Goal: Task Accomplishment & Management: Manage account settings

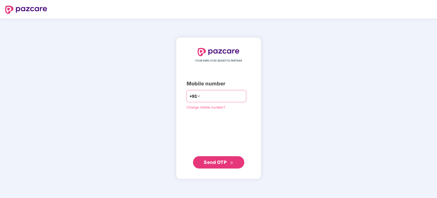
click at [213, 93] on input "number" at bounding box center [222, 96] width 42 height 8
type input "**********"
click at [216, 161] on span "Send OTP" at bounding box center [215, 161] width 23 height 5
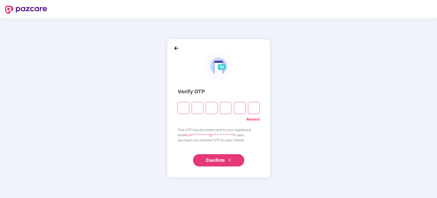
type input "*"
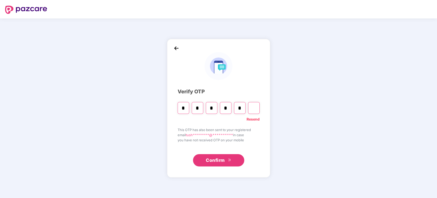
type input "*"
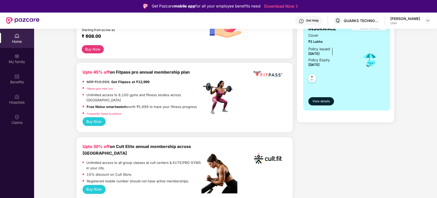
scroll to position [103, 0]
click at [310, 98] on button "View details" at bounding box center [321, 101] width 26 height 8
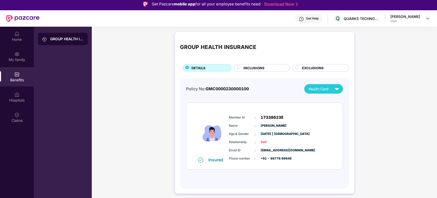
scroll to position [0, 0]
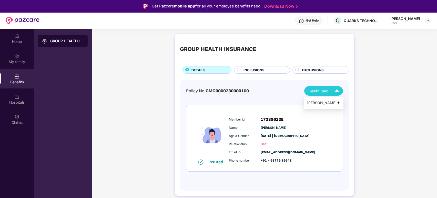
click at [335, 94] on img at bounding box center [336, 90] width 9 height 9
click at [337, 102] on img at bounding box center [338, 103] width 4 height 4
click at [252, 68] on span "INCLUSIONS" at bounding box center [253, 69] width 21 height 5
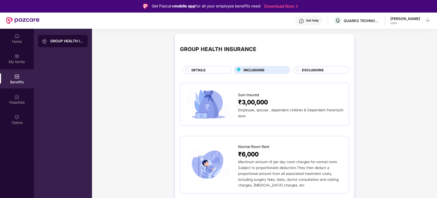
click at [314, 67] on span "EXCLUSIONS" at bounding box center [313, 69] width 22 height 5
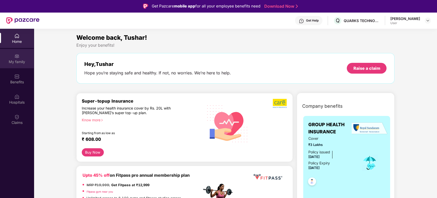
click at [19, 55] on img at bounding box center [16, 56] width 5 height 5
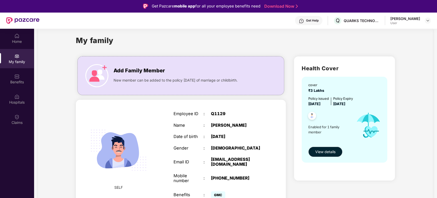
scroll to position [29, 0]
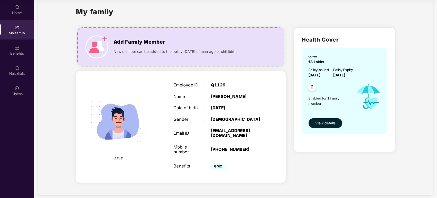
click at [219, 162] on span "GMC" at bounding box center [218, 165] width 14 height 7
click at [12, 53] on div "Benefits" at bounding box center [17, 53] width 34 height 5
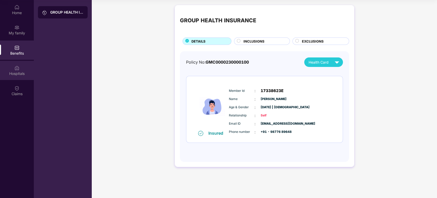
click at [12, 68] on div "Hospitals" at bounding box center [17, 70] width 34 height 19
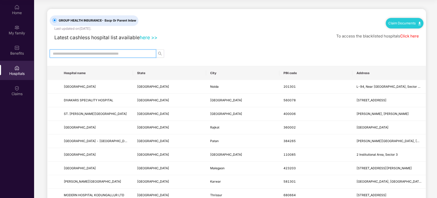
click at [132, 53] on input "text" at bounding box center [101, 54] width 96 height 6
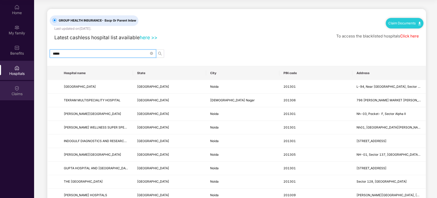
type input "*****"
click at [11, 94] on div "Claims" at bounding box center [17, 93] width 34 height 5
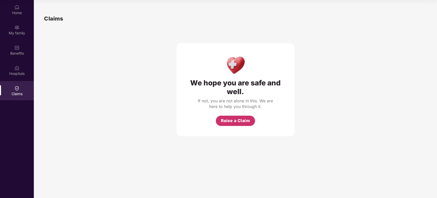
click at [240, 121] on span "Raise a Claim" at bounding box center [235, 120] width 29 height 6
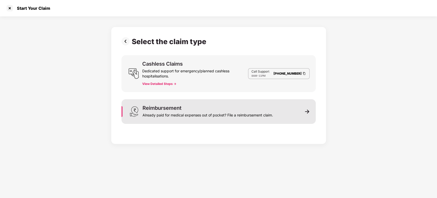
click at [226, 110] on div "Already paid for medical expenses out of pocket? File a reimbursement claim." at bounding box center [207, 113] width 130 height 7
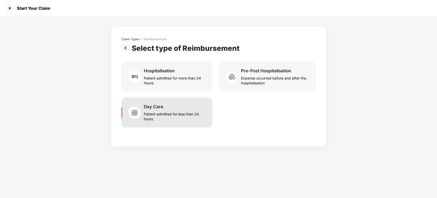
click at [191, 105] on div "Day Care Patient admitted for less than 24 hours" at bounding box center [175, 112] width 62 height 17
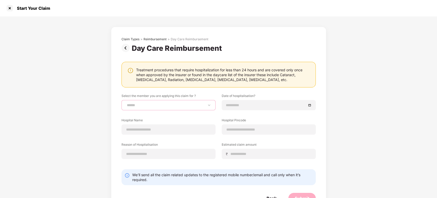
click at [191, 105] on select "**********" at bounding box center [168, 105] width 85 height 4
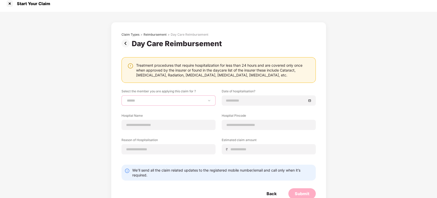
scroll to position [18, 0]
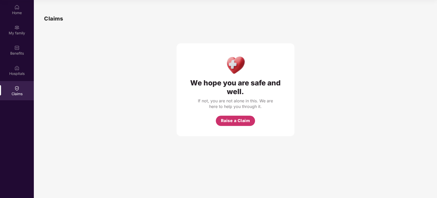
click at [222, 120] on span "Raise a Claim" at bounding box center [235, 120] width 29 height 6
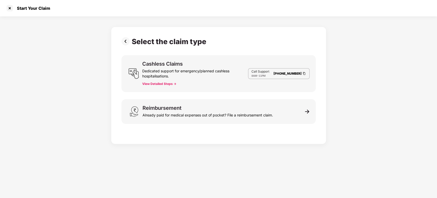
scroll to position [12, 0]
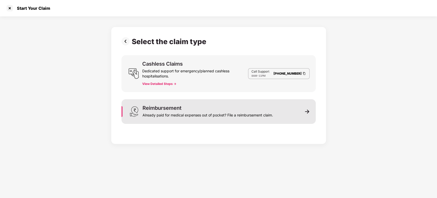
click at [194, 110] on div "Reimbursement Already paid for medical expenses out of pocket? File a reimburse…" at bounding box center [207, 111] width 130 height 12
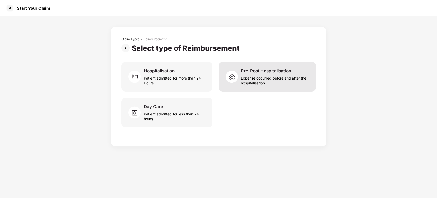
click at [279, 83] on div "Expense occurred before and after the hospitalisation" at bounding box center [275, 80] width 69 height 12
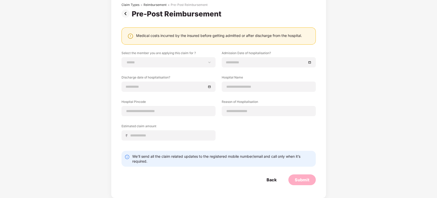
scroll to position [0, 0]
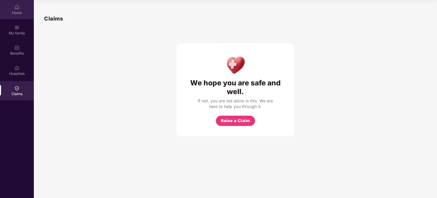
click at [1, 10] on div "Home" at bounding box center [17, 12] width 34 height 5
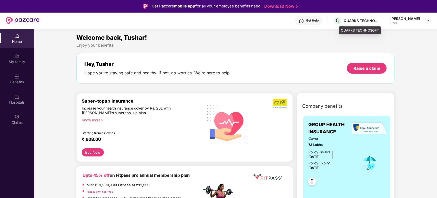
click at [353, 19] on div "QUARKS TECHNOSOFT" at bounding box center [362, 20] width 36 height 5
click at [428, 19] on img at bounding box center [427, 20] width 4 height 4
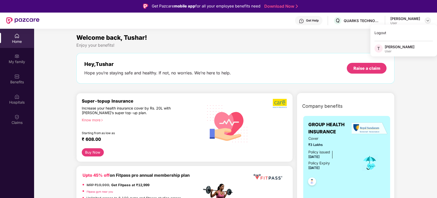
click at [428, 19] on img at bounding box center [427, 20] width 4 height 4
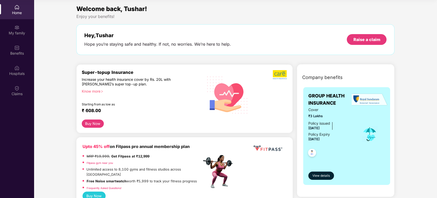
click at [88, 89] on div "Know more" at bounding box center [140, 91] width 117 height 4
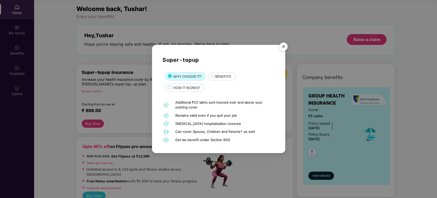
click at [281, 45] on img "Close" at bounding box center [283, 47] width 14 height 14
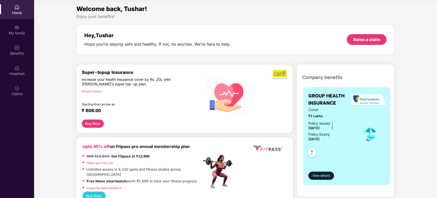
click at [93, 91] on div "Know more" at bounding box center [140, 91] width 117 height 4
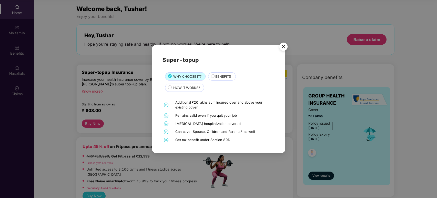
click at [225, 78] on span "BENEFITS" at bounding box center [223, 76] width 16 height 5
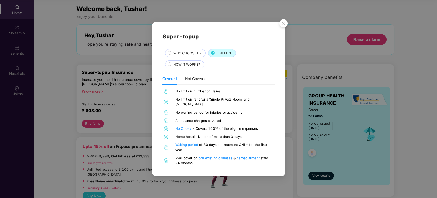
click at [176, 66] on span "HOW IT WORKS?" at bounding box center [186, 64] width 27 height 5
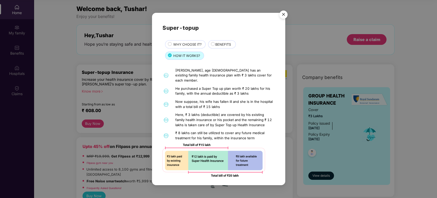
click at [284, 16] on img "Close" at bounding box center [283, 15] width 14 height 14
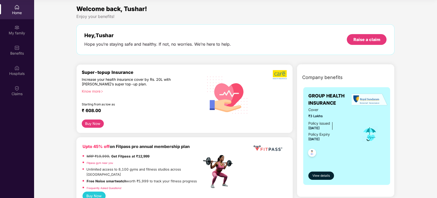
click at [104, 100] on div "Super-topup Insurance Increase your health insurance cover by Rs. 20L with [PER…" at bounding box center [142, 95] width 120 height 50
click at [322, 176] on span "View details" at bounding box center [320, 175] width 17 height 5
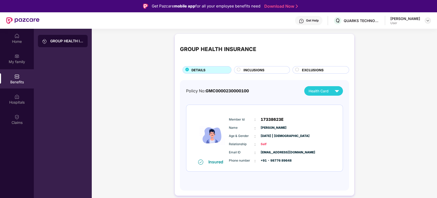
click at [428, 18] on div at bounding box center [427, 20] width 6 height 6
click at [389, 52] on div "User" at bounding box center [399, 51] width 30 height 4
click at [426, 20] on img at bounding box center [427, 20] width 4 height 4
click at [396, 31] on div "Logout" at bounding box center [403, 33] width 67 height 10
